Goal: Transaction & Acquisition: Purchase product/service

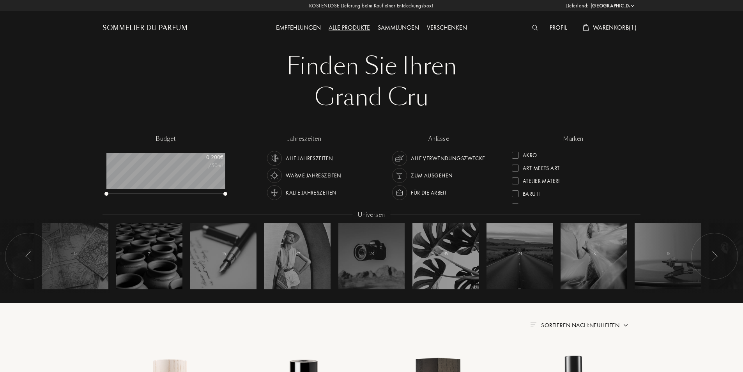
select select "PL"
click at [617, 25] on span "Warenkorb ( 1 )" at bounding box center [615, 27] width 44 height 8
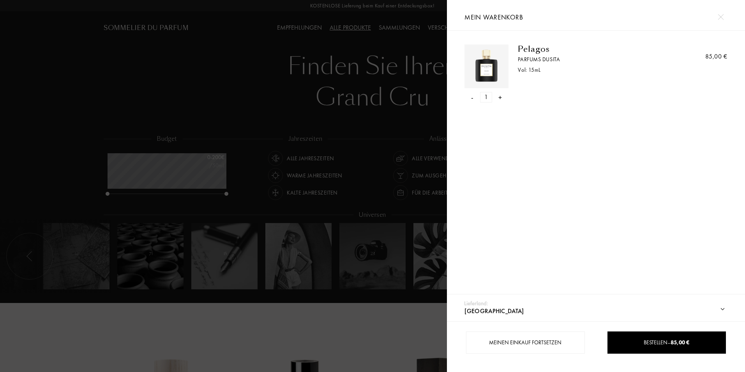
click at [721, 17] on img at bounding box center [721, 17] width 6 height 6
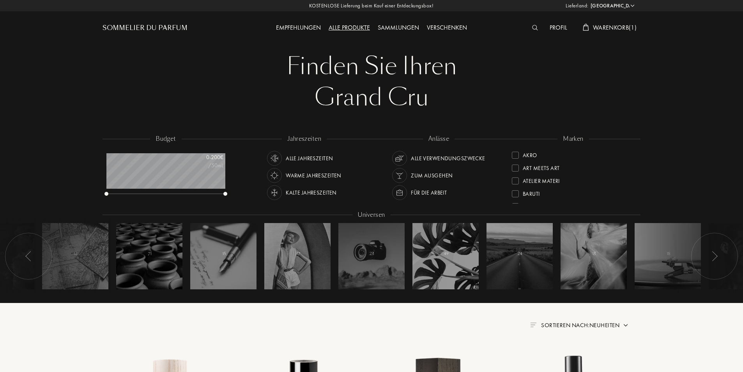
click at [532, 28] on img at bounding box center [535, 27] width 6 height 5
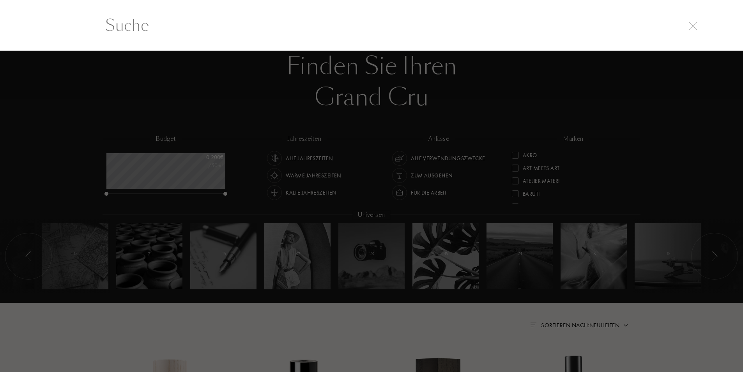
scroll to position [0, 0]
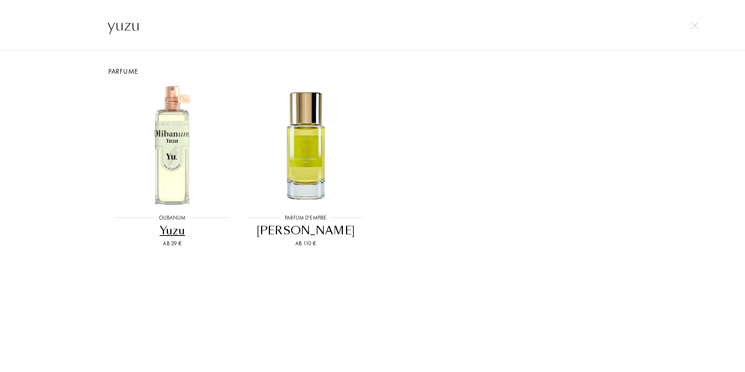
type input "yuzu"
click at [695, 23] on img at bounding box center [695, 25] width 8 height 8
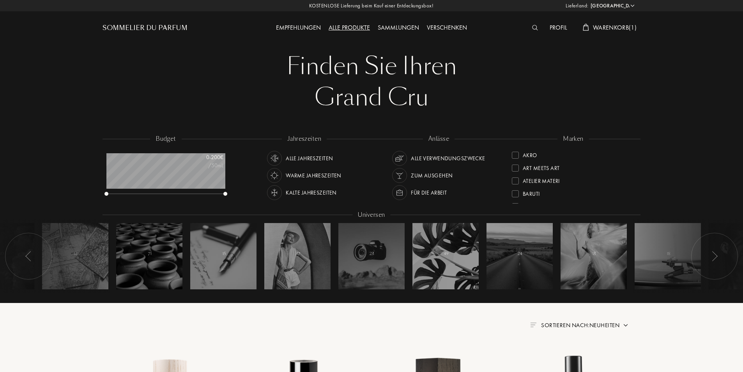
click at [555, 29] on div "Profil" at bounding box center [557, 28] width 25 height 10
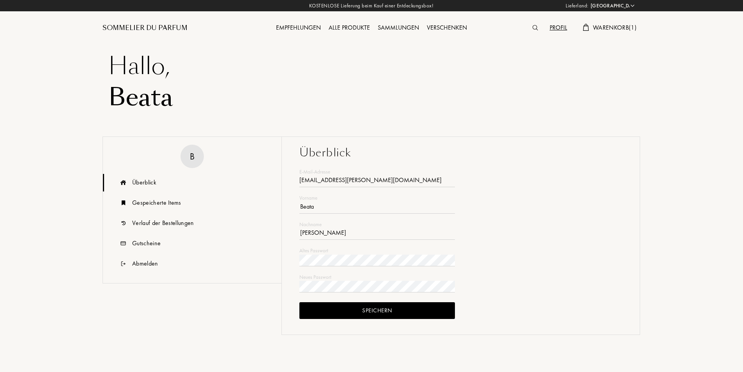
select select "PL"
click at [169, 224] on div "Verlauf der Bestellungen" at bounding box center [163, 222] width 62 height 9
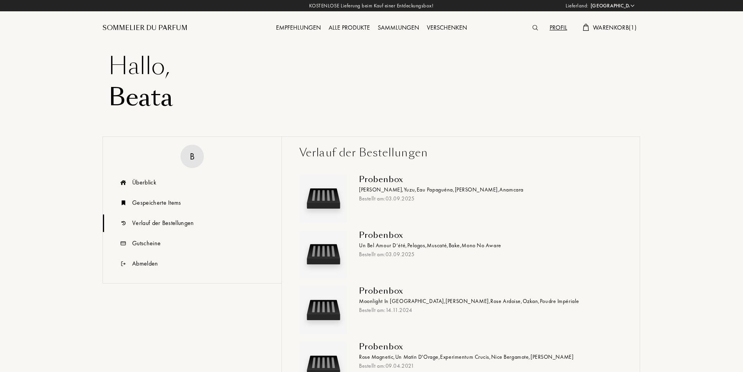
click at [416, 186] on span "Eau Papaguéna ," at bounding box center [435, 189] width 38 height 7
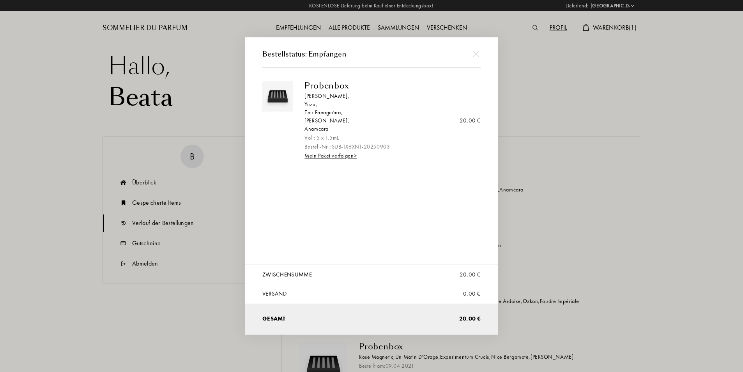
click at [310, 105] on div "Yuzu ," at bounding box center [389, 104] width 170 height 8
click at [478, 52] on img at bounding box center [476, 54] width 6 height 6
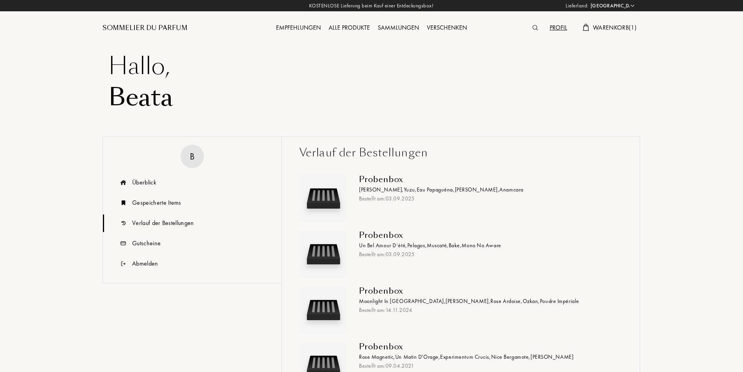
click at [533, 26] on img at bounding box center [534, 27] width 5 height 5
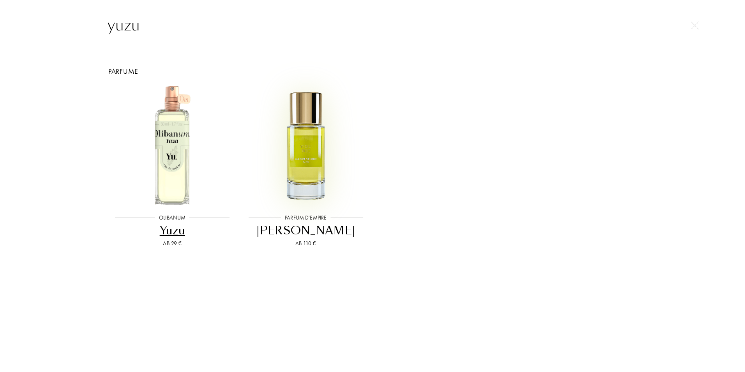
type input "yuzu"
click at [314, 152] on img at bounding box center [306, 145] width 120 height 120
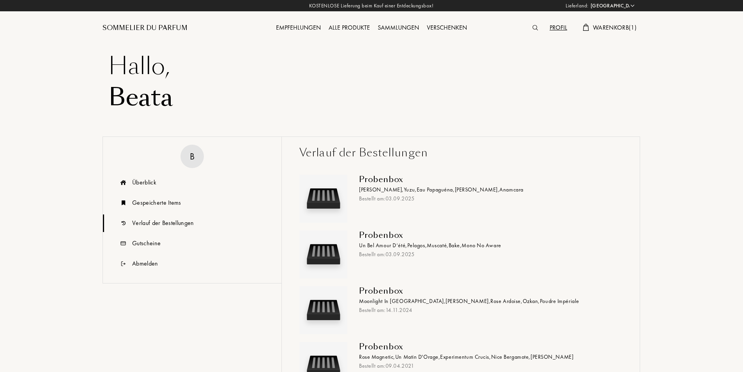
click at [532, 28] on img at bounding box center [534, 27] width 5 height 5
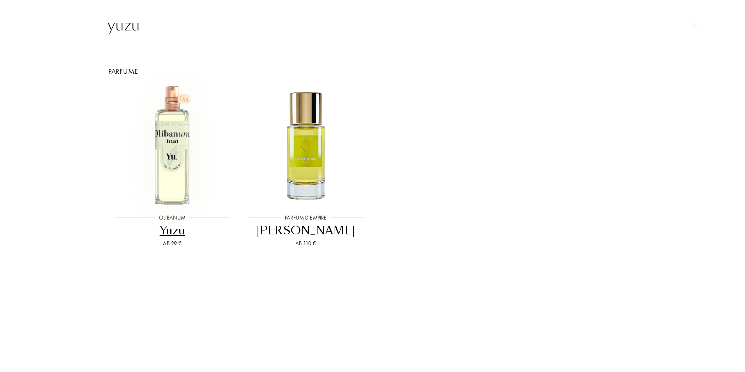
type input "yuzu"
click at [166, 162] on img at bounding box center [172, 145] width 120 height 120
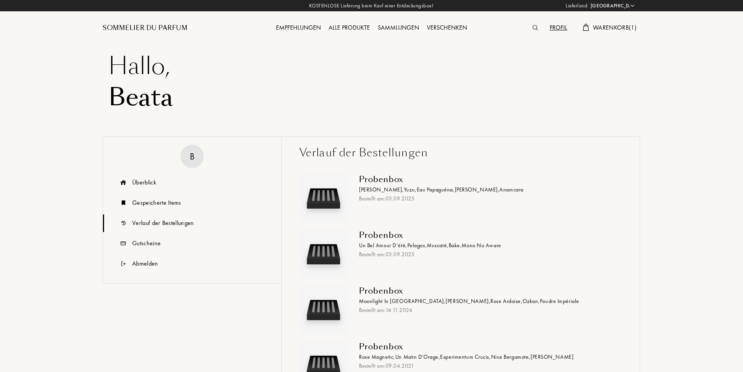
click at [376, 178] on div "Probenbox" at bounding box center [487, 179] width 257 height 9
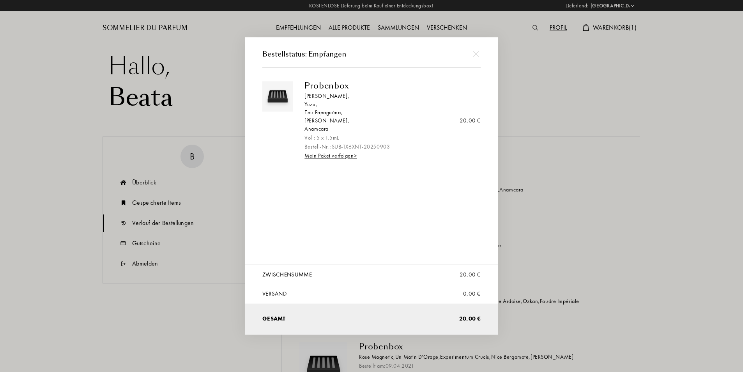
click at [337, 155] on link "Mein Paket verfolgen >" at bounding box center [330, 155] width 52 height 7
click at [474, 54] on img at bounding box center [476, 54] width 6 height 6
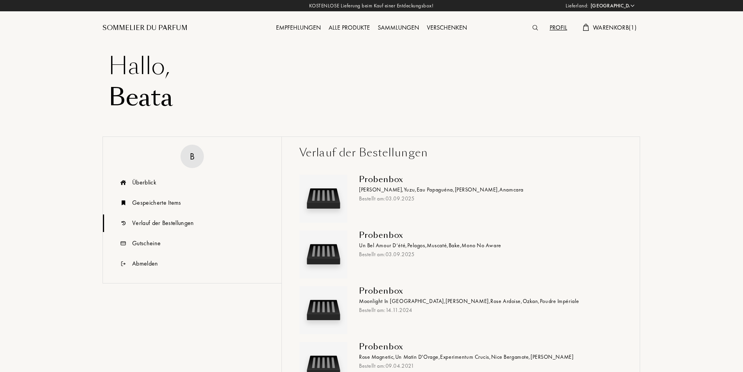
click at [532, 29] on img at bounding box center [534, 27] width 5 height 5
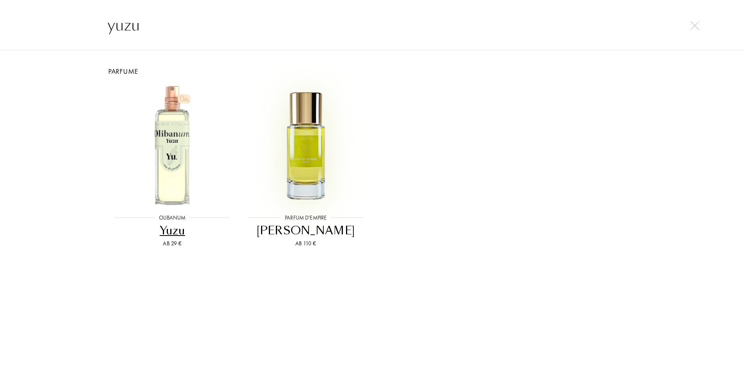
type input "yuzu"
click at [316, 155] on img at bounding box center [306, 145] width 120 height 120
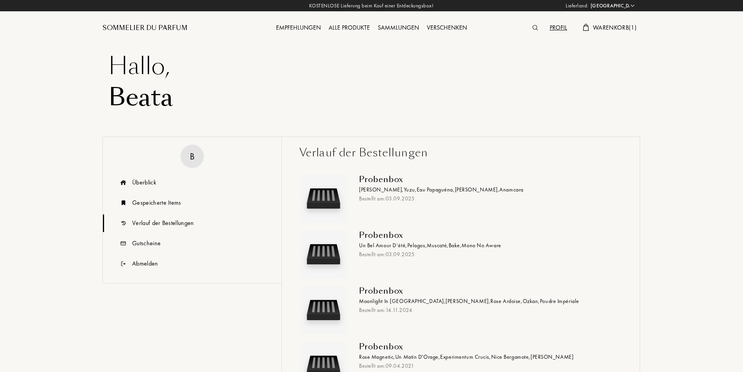
click at [534, 26] on img at bounding box center [534, 27] width 5 height 5
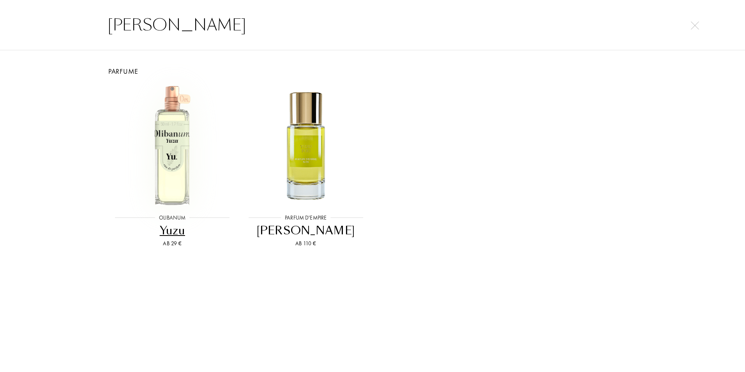
type input "[PERSON_NAME]"
click at [184, 145] on img at bounding box center [172, 145] width 120 height 120
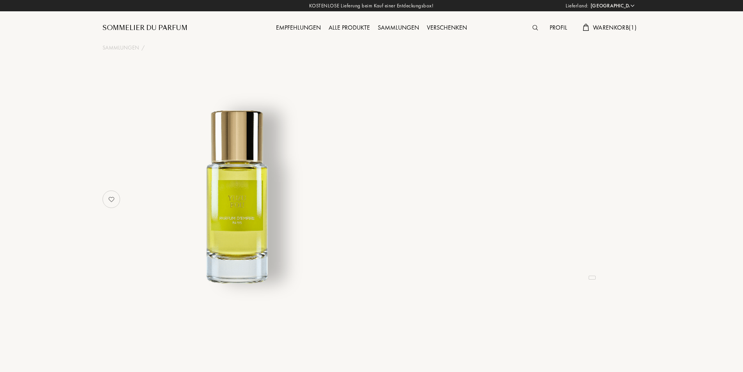
select select "PL"
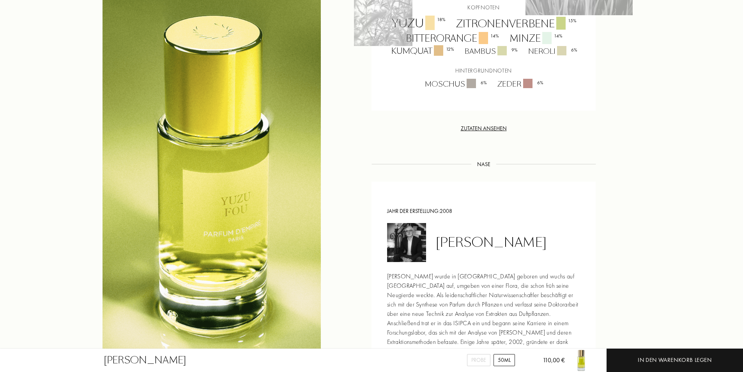
scroll to position [714, 0]
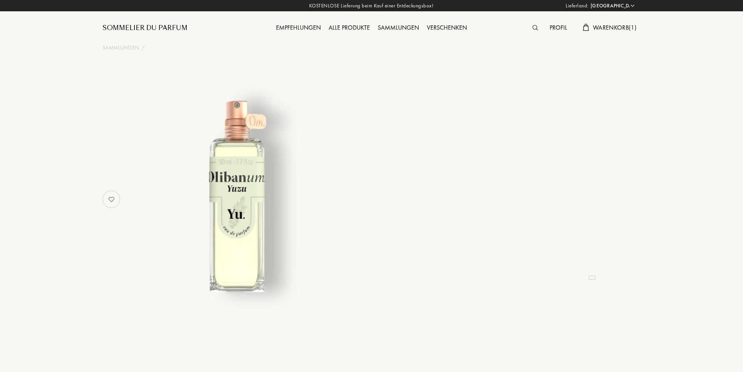
select select "PL"
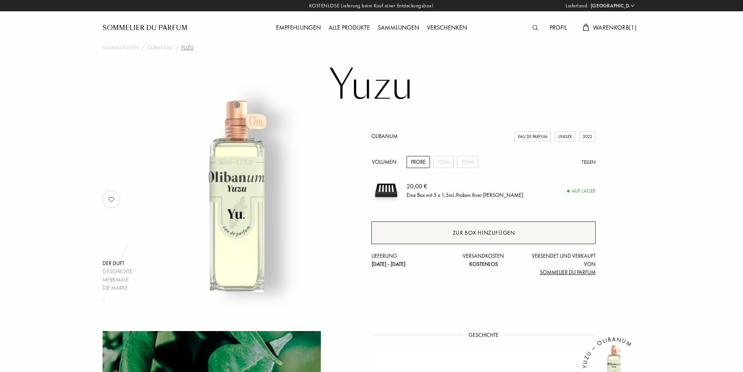
click at [459, 229] on div "Zur Box hinzufügen" at bounding box center [483, 232] width 62 height 9
click at [597, 30] on span "Warenkorb ( 2 )" at bounding box center [615, 27] width 44 height 8
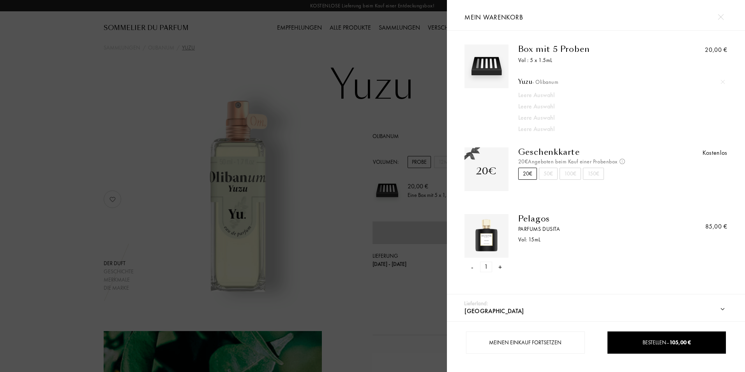
click at [139, 122] on div at bounding box center [223, 186] width 447 height 372
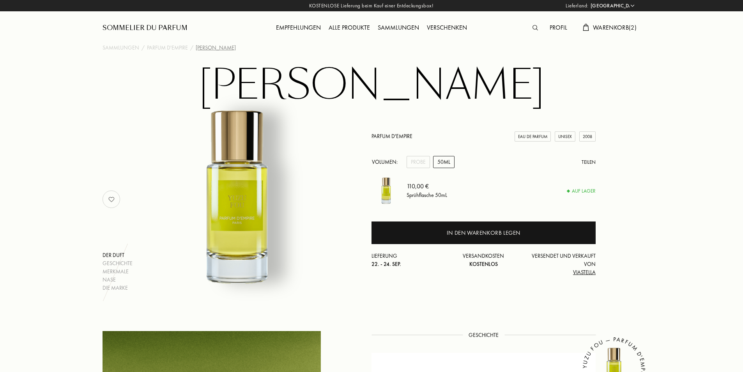
select select "PL"
click at [534, 28] on img at bounding box center [534, 27] width 5 height 5
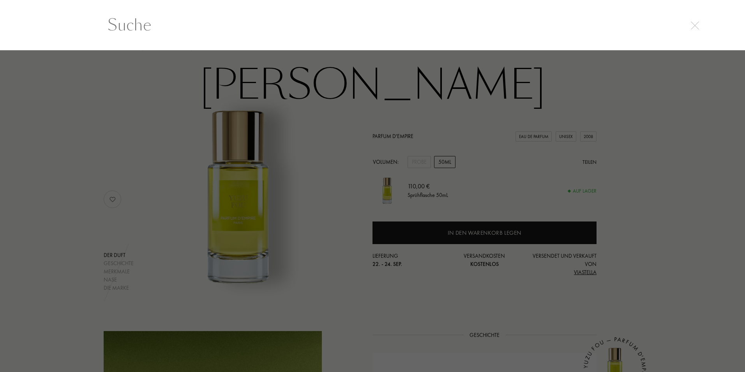
click at [155, 26] on input "text" at bounding box center [372, 24] width 561 height 23
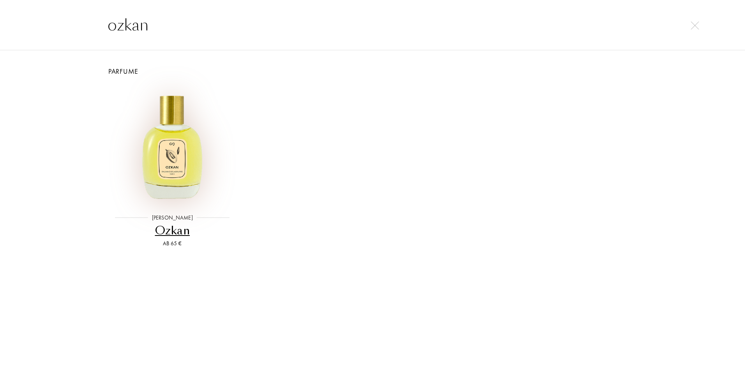
type input "ozkan"
click at [182, 180] on img at bounding box center [172, 145] width 120 height 120
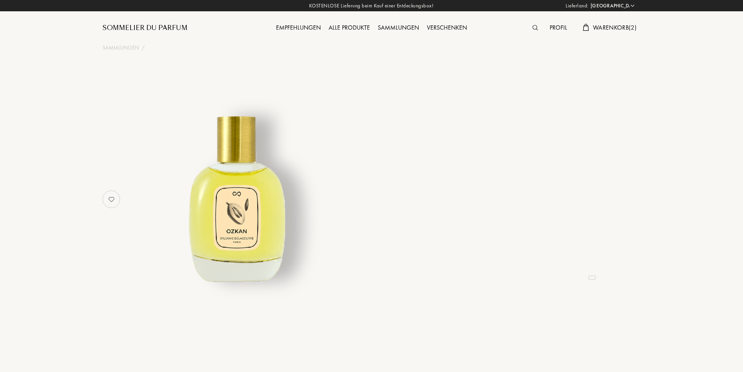
select select "PL"
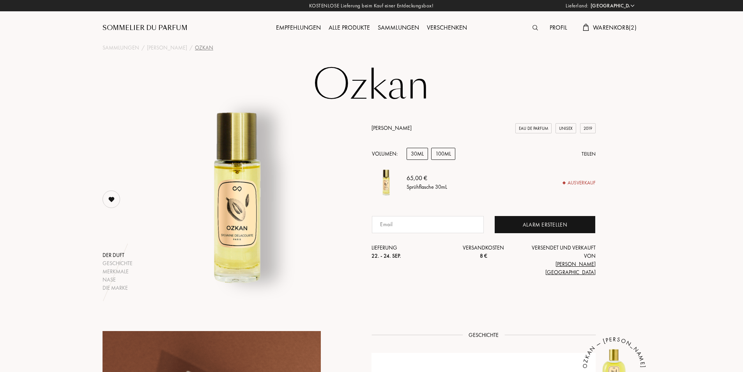
click at [446, 160] on div "100mL" at bounding box center [443, 154] width 24 height 12
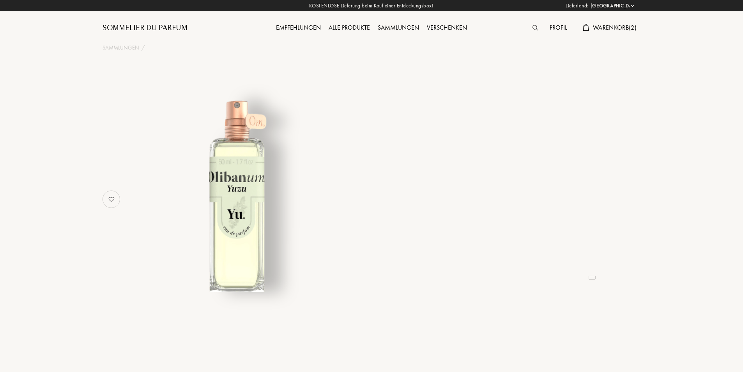
select select "PL"
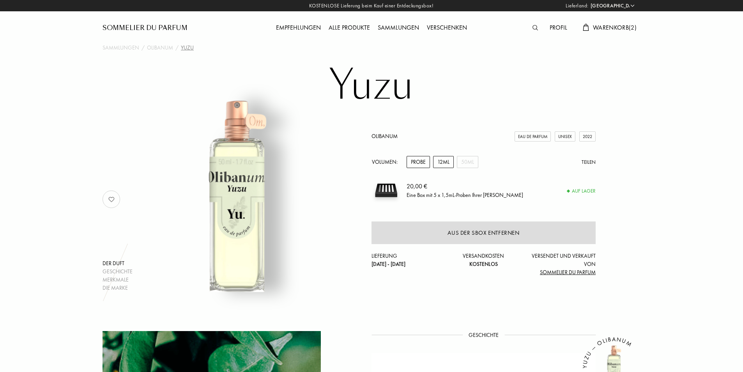
click at [448, 157] on div "12mL" at bounding box center [443, 162] width 21 height 12
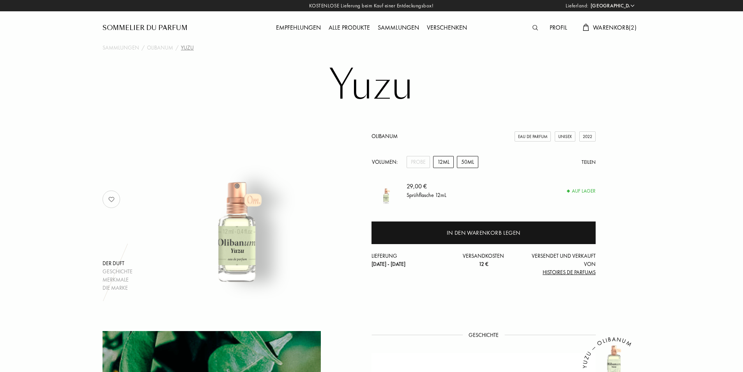
click at [467, 162] on div "50mL" at bounding box center [467, 162] width 21 height 12
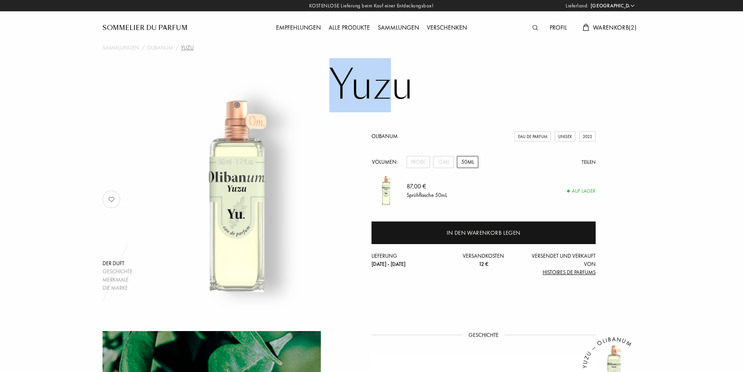
drag, startPoint x: 339, startPoint y: 93, endPoint x: 400, endPoint y: 100, distance: 62.3
click at [400, 100] on h1 "Yuzu" at bounding box center [371, 85] width 390 height 43
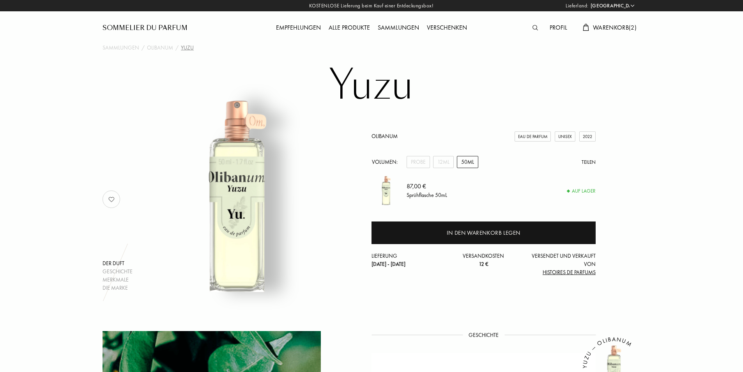
drag, startPoint x: 400, startPoint y: 100, endPoint x: 370, endPoint y: 138, distance: 47.9
click at [370, 138] on div "Der Duft Geschichte Merkmale Die Marke Olibanum Eau de Parfum Unisex 2022 Volum…" at bounding box center [371, 199] width 549 height 185
drag, startPoint x: 399, startPoint y: 138, endPoint x: 370, endPoint y: 135, distance: 28.9
click at [370, 135] on div "Der Duft Geschichte Merkmale Die Marke Olibanum Eau de Parfum Unisex 2022 Volum…" at bounding box center [371, 199] width 549 height 185
copy link "Olibanum"
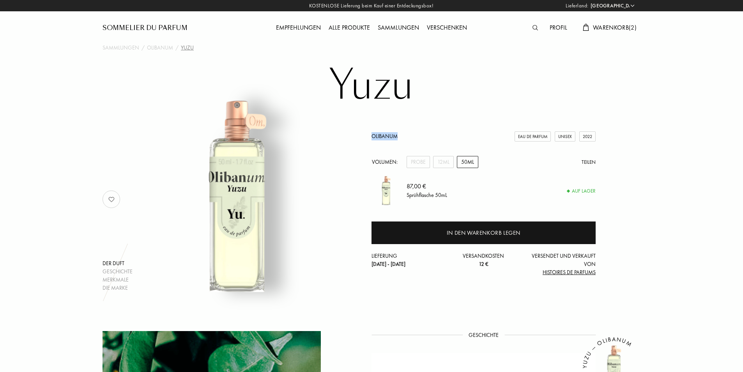
click at [534, 26] on img at bounding box center [534, 27] width 5 height 5
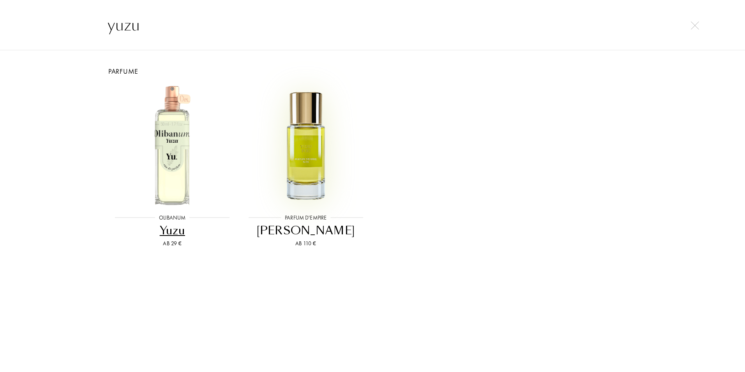
type input "yuzu"
click at [312, 162] on img at bounding box center [306, 145] width 120 height 120
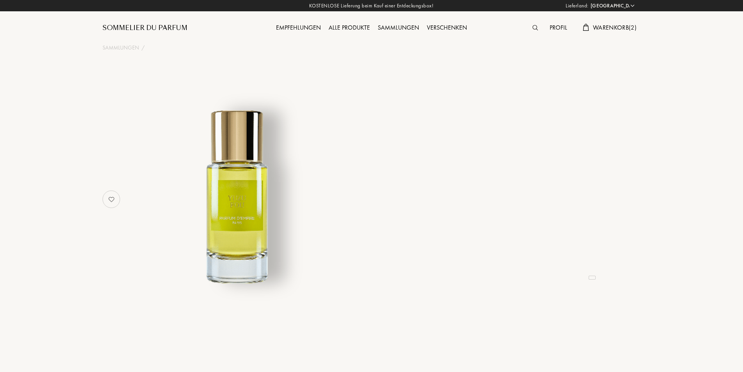
select select "PL"
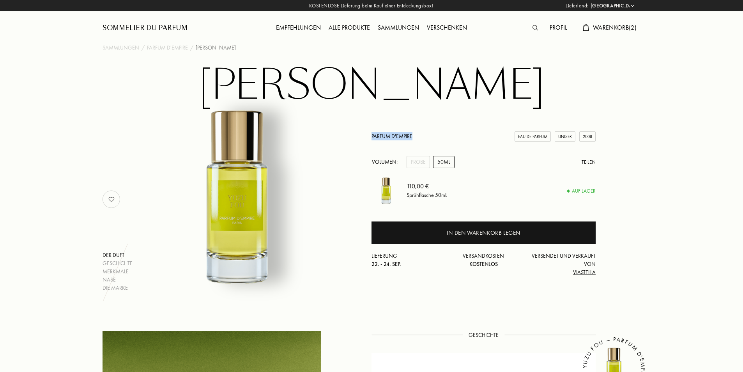
drag, startPoint x: 413, startPoint y: 139, endPoint x: 372, endPoint y: 136, distance: 41.4
click at [372, 136] on div "Parfum d'Empire Eau de Parfum Unisex 2008" at bounding box center [483, 136] width 224 height 8
copy link "Parfum d'Empire"
click at [421, 163] on div "Probe" at bounding box center [417, 162] width 23 height 12
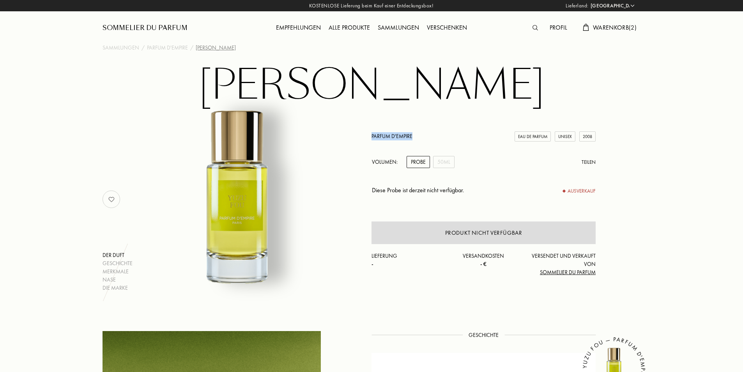
click at [113, 199] on img at bounding box center [112, 199] width 16 height 16
click at [603, 26] on span "Warenkorb ( 2 )" at bounding box center [615, 27] width 44 height 8
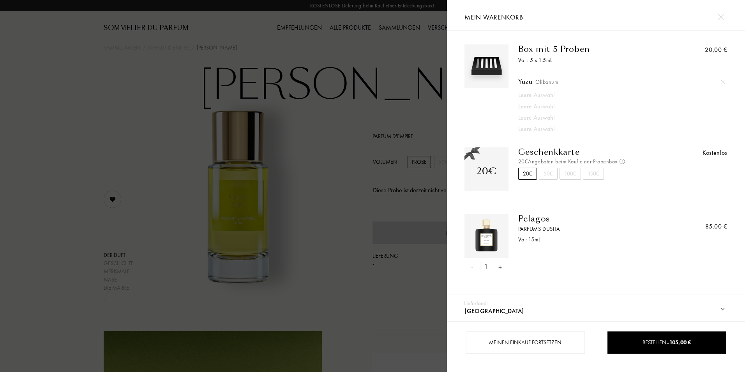
click at [722, 82] on img at bounding box center [723, 82] width 4 height 4
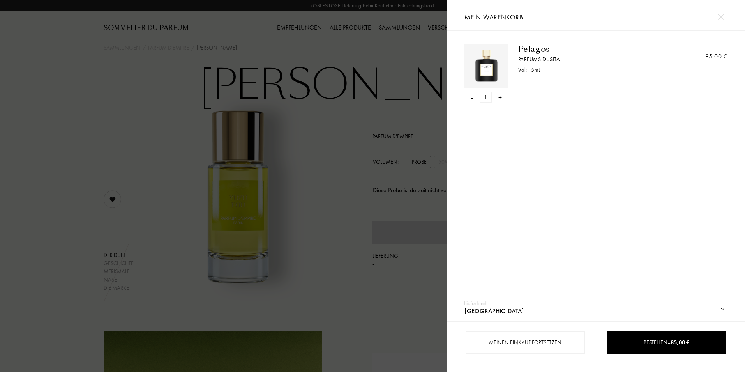
click at [722, 16] on img at bounding box center [721, 17] width 6 height 6
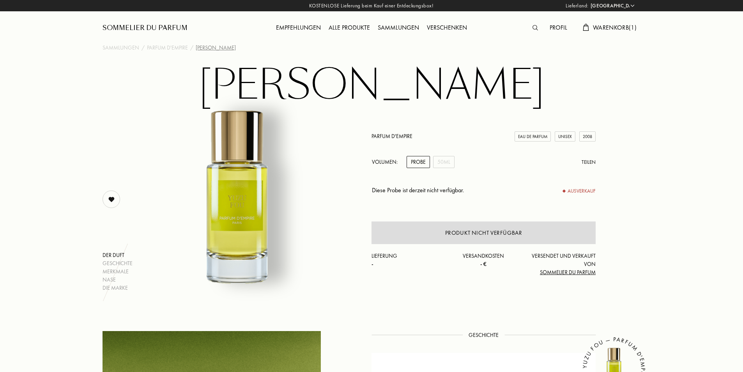
click at [549, 27] on div "Profil" at bounding box center [557, 28] width 25 height 10
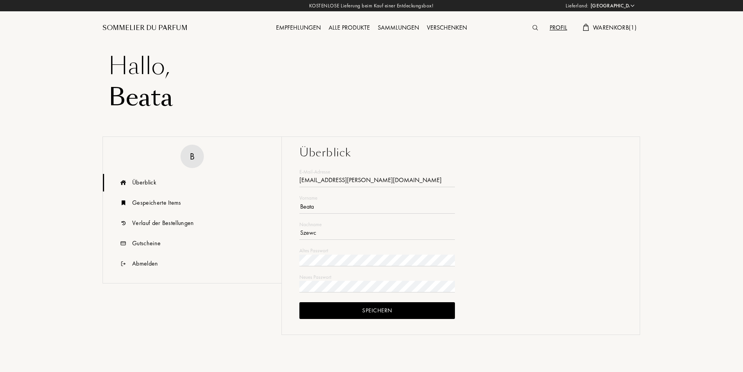
select select "PL"
click at [163, 226] on div "Verlauf der Bestellungen" at bounding box center [163, 222] width 62 height 9
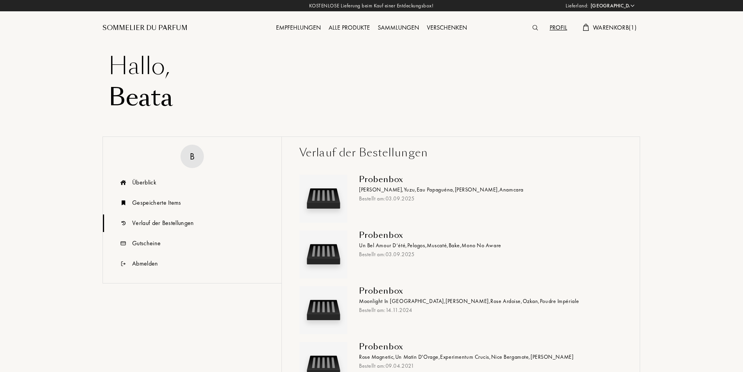
click at [392, 246] on span "Un Bel Amour D’été ," at bounding box center [383, 245] width 48 height 7
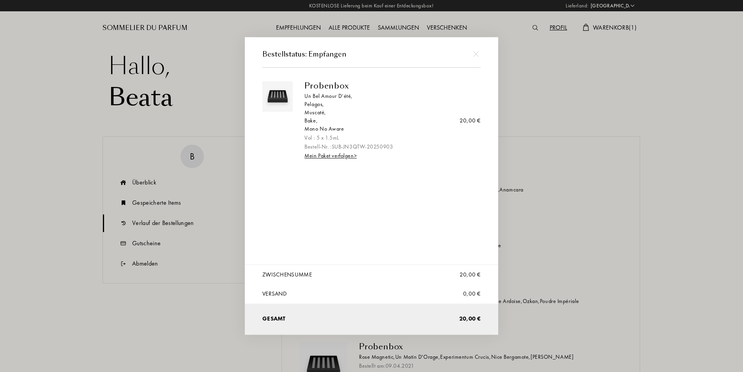
click at [475, 55] on img at bounding box center [476, 54] width 6 height 6
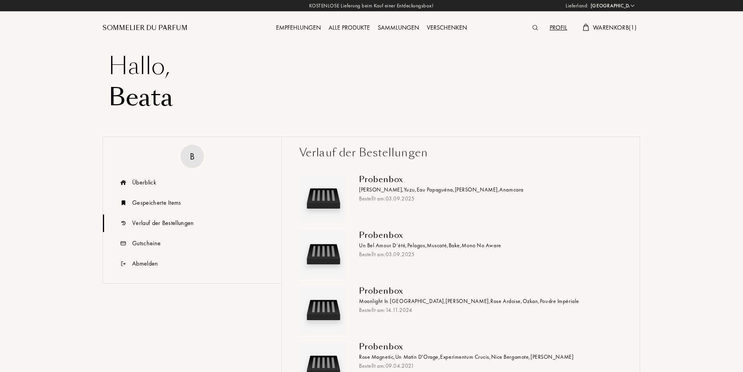
click at [554, 27] on div "Profil" at bounding box center [557, 28] width 25 height 10
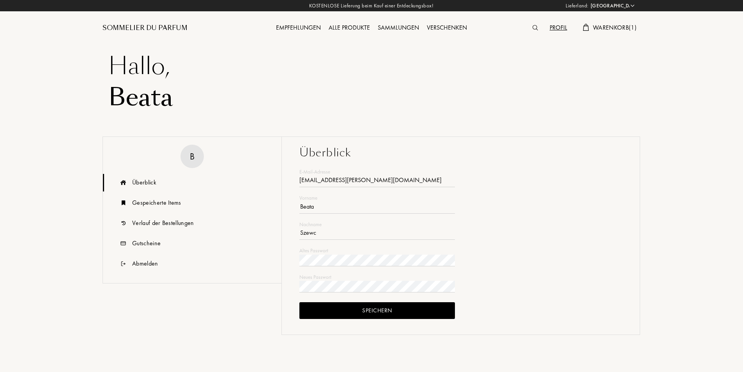
select select "PL"
click at [174, 205] on div "Gespeicherte Items" at bounding box center [156, 202] width 49 height 9
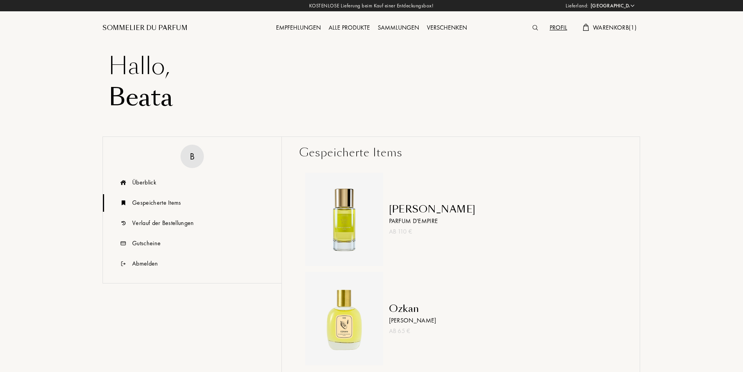
click at [535, 28] on img at bounding box center [534, 27] width 5 height 5
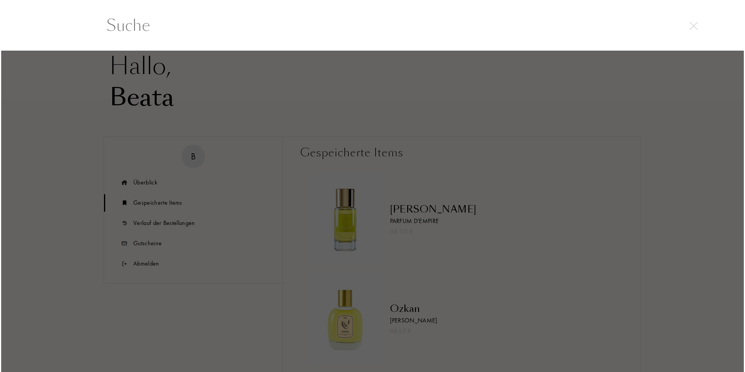
scroll to position [0, 0]
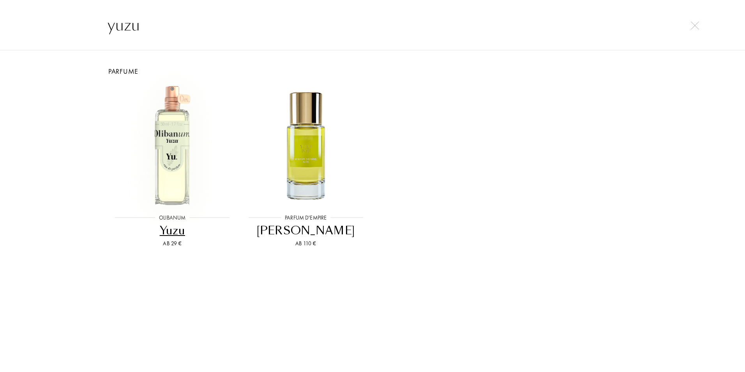
type input "yuzu"
click at [170, 184] on img at bounding box center [172, 145] width 120 height 120
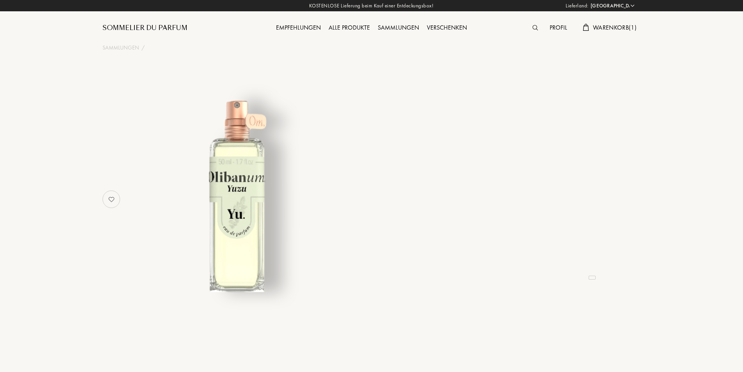
select select "PL"
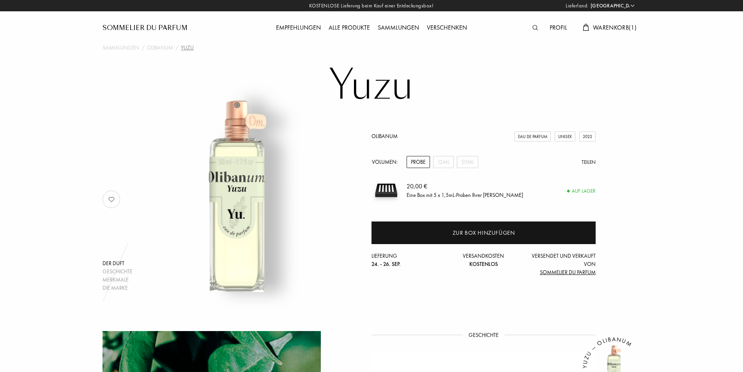
click at [108, 199] on img at bounding box center [112, 199] width 16 height 16
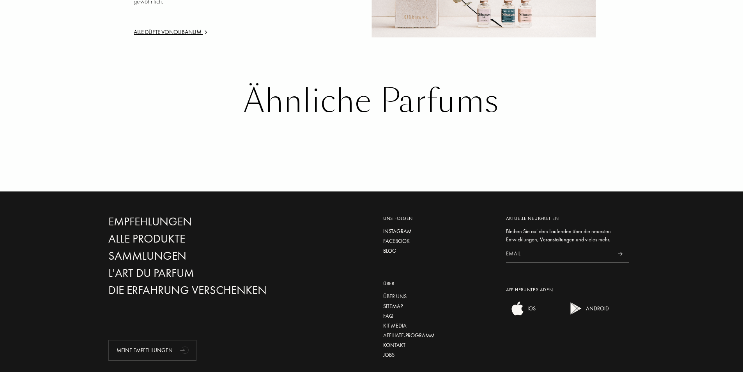
scroll to position [963, 0]
